Goal: Find specific page/section: Find specific page/section

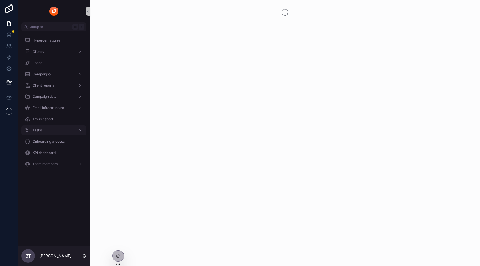
click at [41, 131] on span "Tasks" at bounding box center [37, 130] width 9 height 4
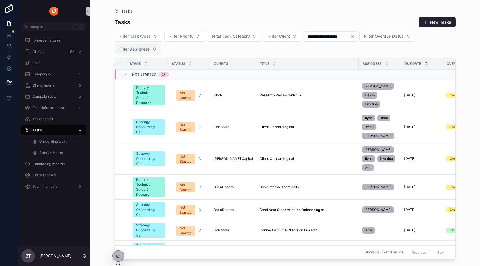
click at [152, 54] on button "Filter Assignees" at bounding box center [138, 49] width 47 height 11
click at [143, 63] on input "scrollable content" at bounding box center [141, 61] width 56 height 10
type input "******"
click at [142, 70] on div "[PERSON_NAME]" at bounding box center [137, 71] width 67 height 9
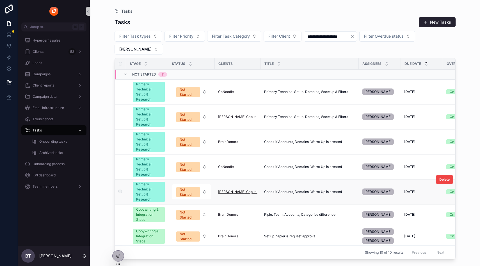
click at [229, 190] on span "[PERSON_NAME] Capital" at bounding box center [237, 192] width 39 height 4
